Goal: Find specific page/section: Find specific page/section

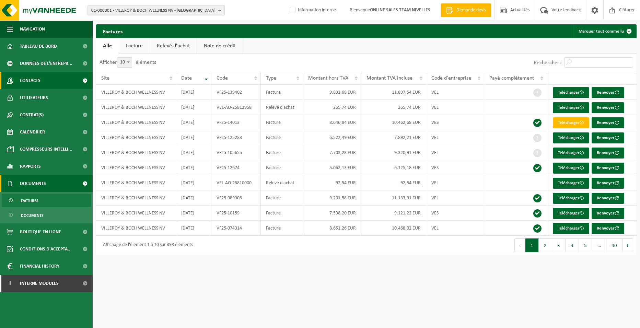
click at [25, 81] on span "Contacts" at bounding box center [30, 80] width 21 height 17
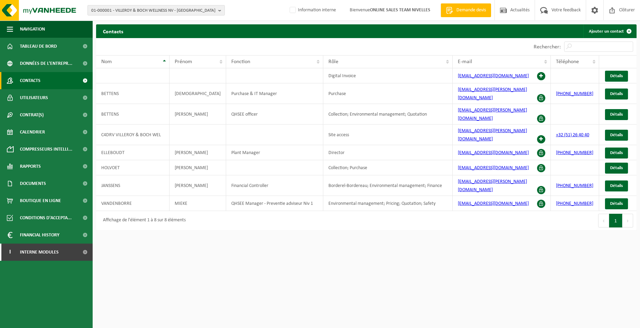
click at [105, 9] on span "01-000001 - VILLEROY & BOCH WELLNESS NV - ROESELARE" at bounding box center [153, 10] width 124 height 10
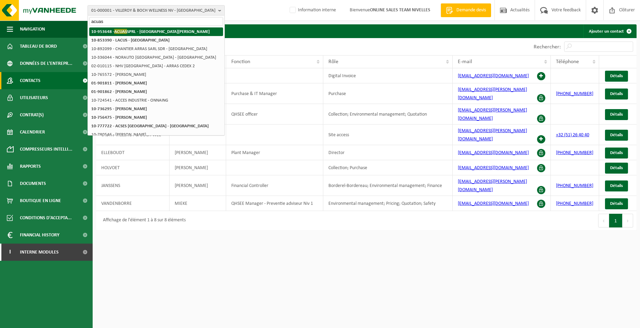
type input "acuas"
click at [144, 33] on strong "10-953648 - ACUAS SPRL - SINT-JANS-MOLENBEEK" at bounding box center [150, 31] width 118 height 5
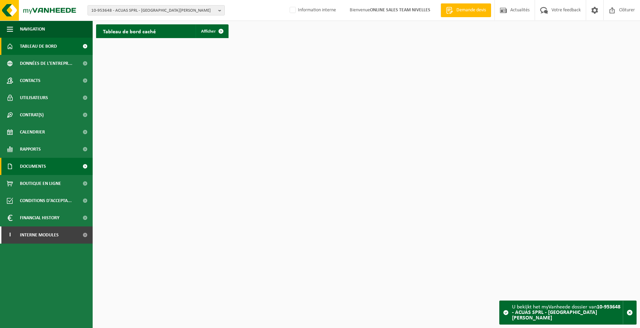
click at [51, 167] on link "Documents" at bounding box center [46, 166] width 93 height 17
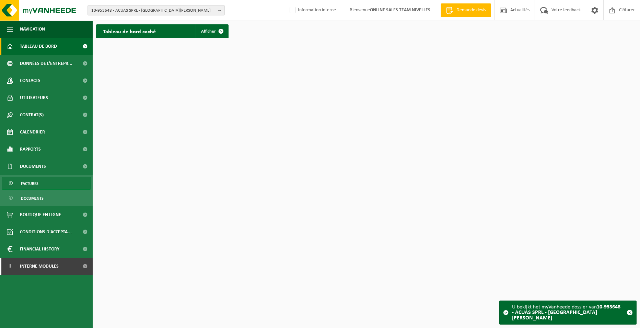
click at [45, 184] on link "Factures" at bounding box center [46, 183] width 89 height 13
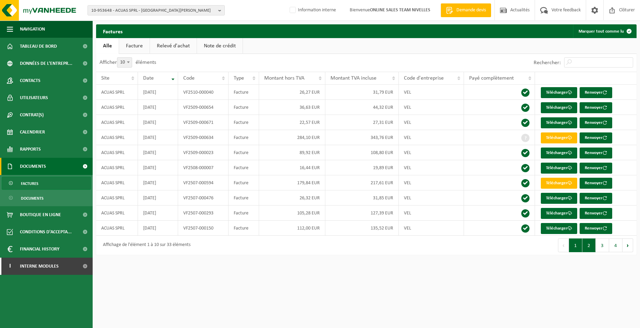
click at [590, 246] on button "2" at bounding box center [588, 245] width 13 height 14
click at [603, 247] on button "3" at bounding box center [601, 245] width 13 height 14
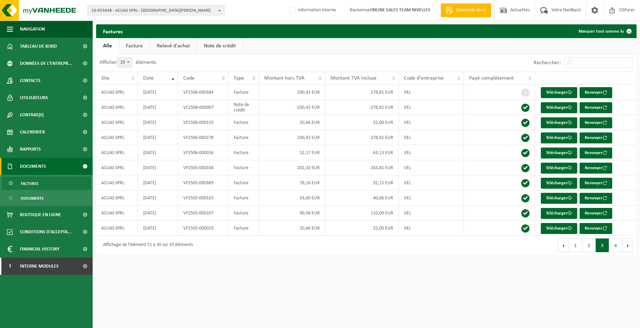
click at [603, 247] on button "3" at bounding box center [601, 245] width 13 height 14
click at [612, 247] on button "4" at bounding box center [615, 245] width 13 height 14
